Goal: Task Accomplishment & Management: Use online tool/utility

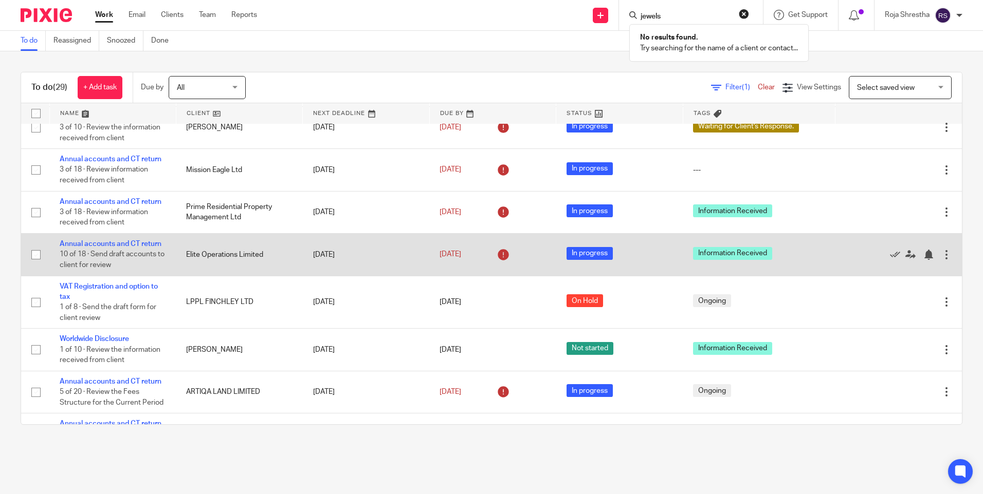
scroll to position [668, 0]
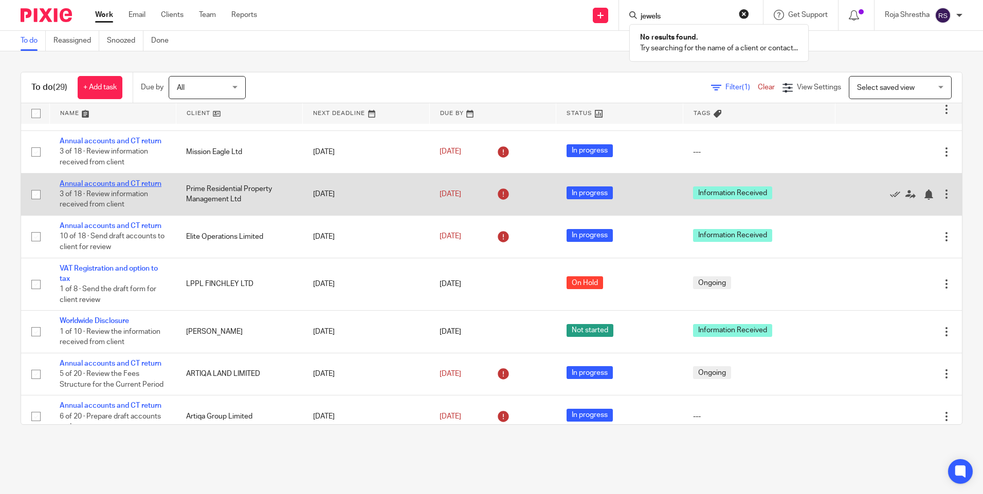
click at [130, 183] on link "Annual accounts and CT return" at bounding box center [111, 183] width 102 height 7
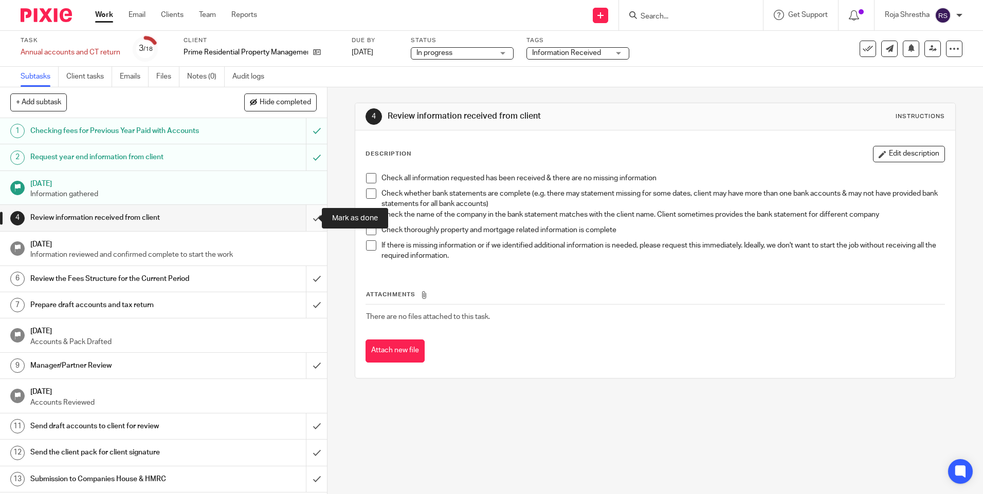
click at [306, 217] on input "submit" at bounding box center [163, 218] width 327 height 26
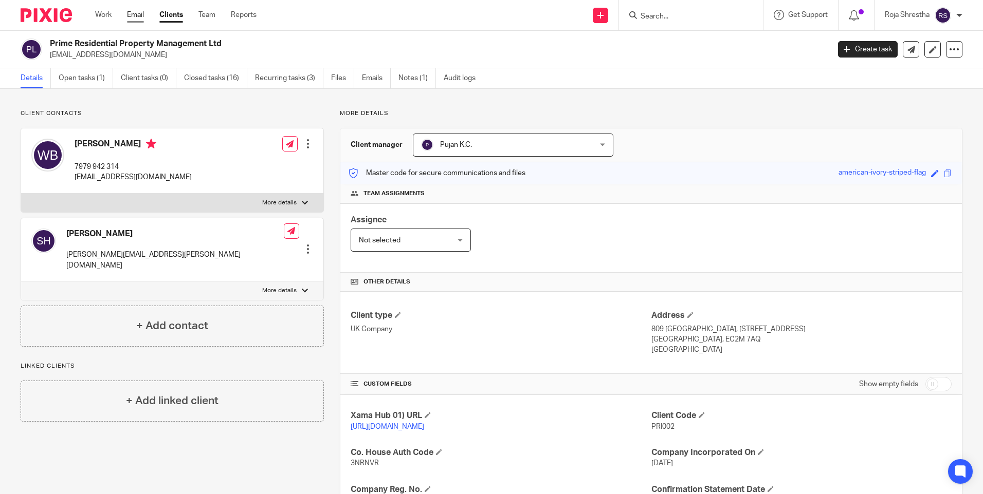
drag, startPoint x: 52, startPoint y: 12, endPoint x: 135, endPoint y: 18, distance: 83.5
click at [52, 12] on img at bounding box center [46, 15] width 51 height 14
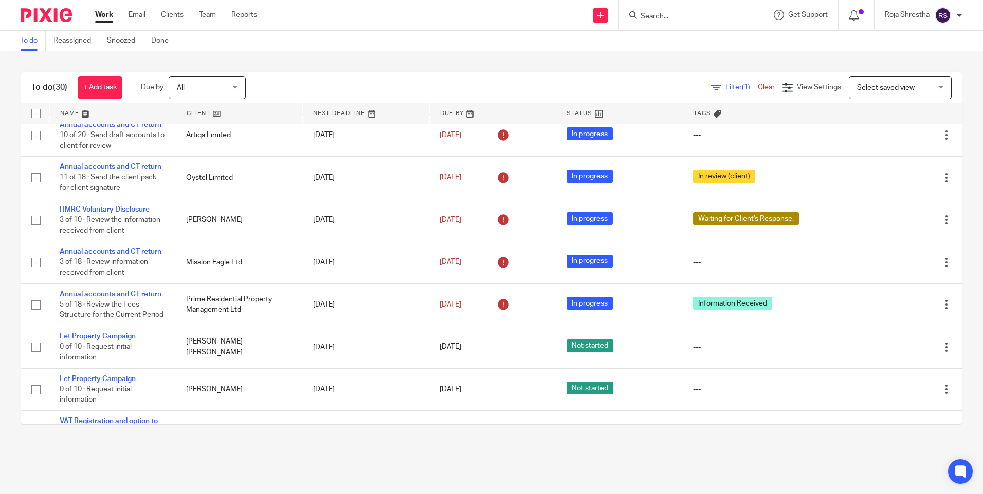
scroll to position [617, 0]
